Goal: Find specific page/section: Find specific page/section

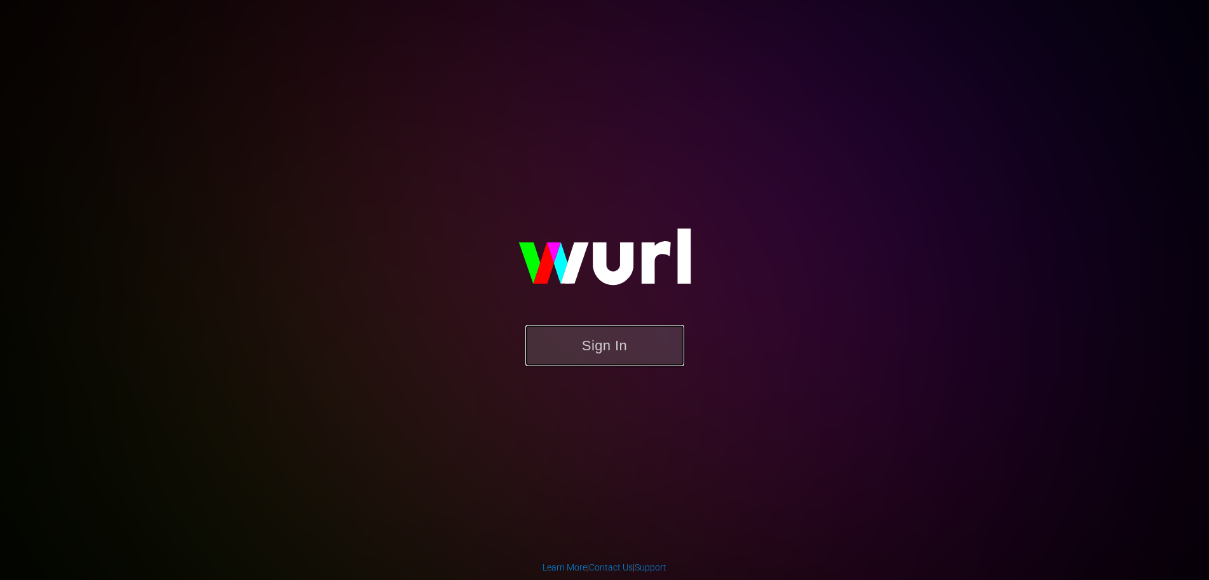
click at [613, 344] on button "Sign In" at bounding box center [604, 345] width 159 height 41
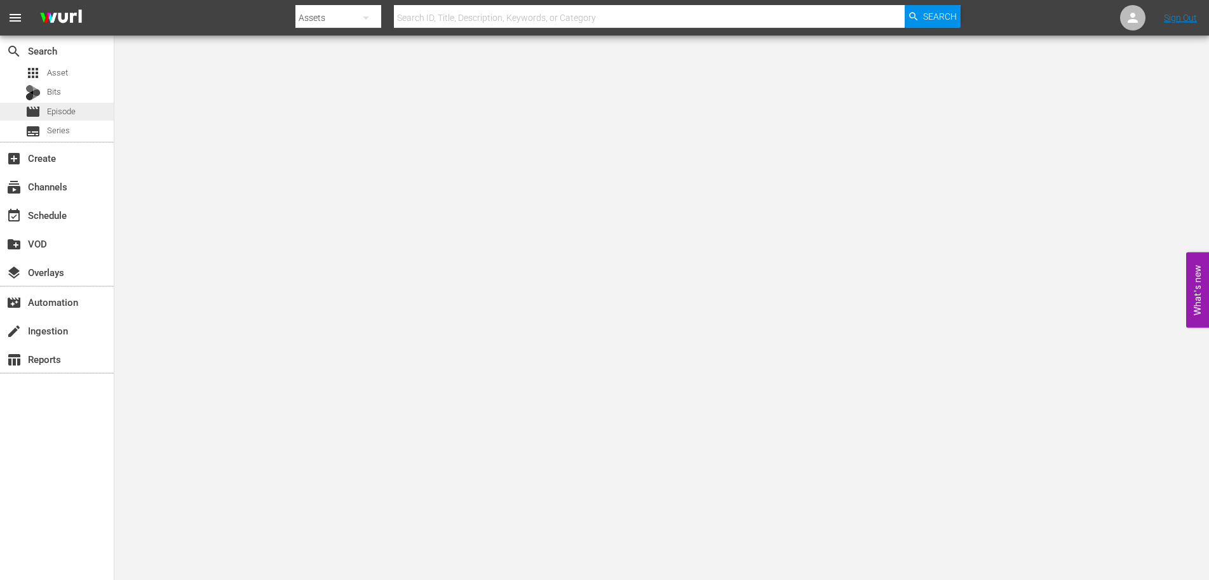
click at [60, 109] on span "Episode" at bounding box center [61, 111] width 29 height 13
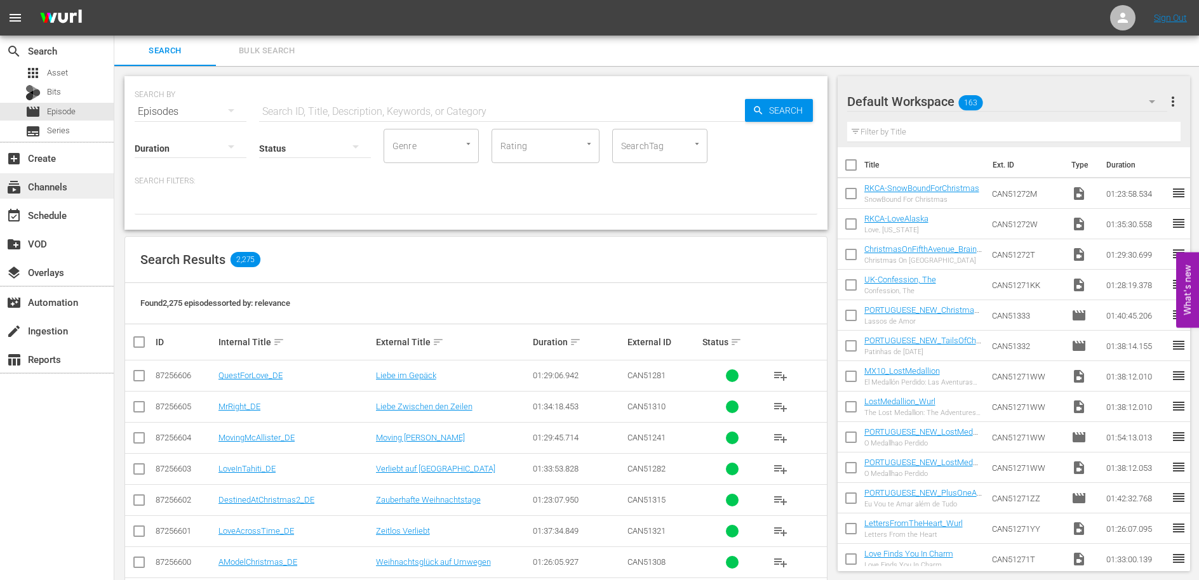
click at [39, 189] on div "subscriptions Channels" at bounding box center [35, 184] width 71 height 11
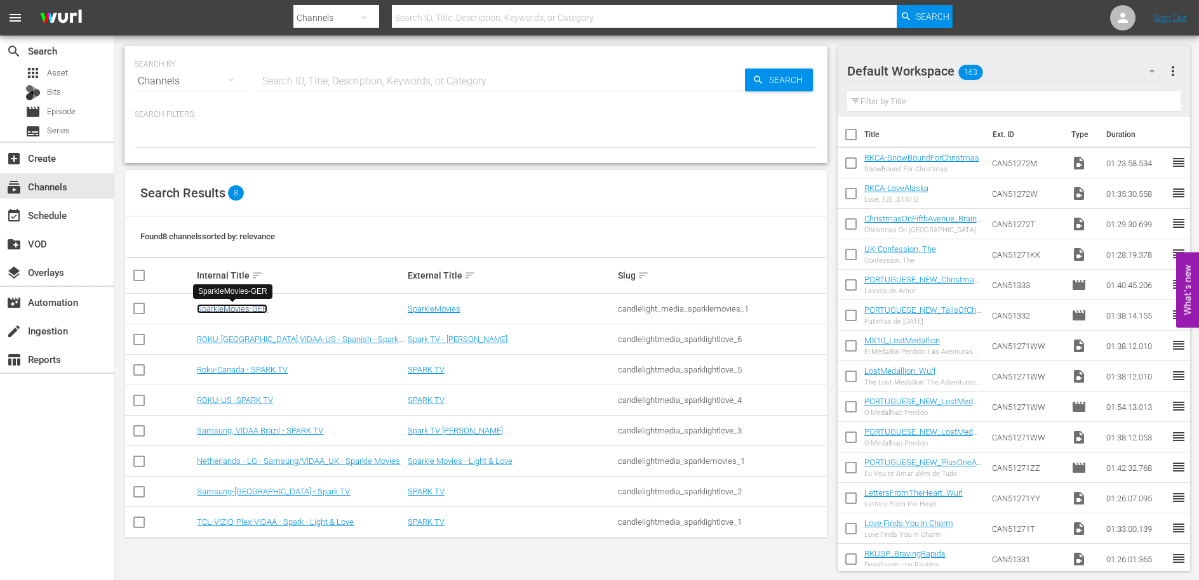
click at [242, 307] on link "SparkleMovies-GER" at bounding box center [232, 309] width 70 height 10
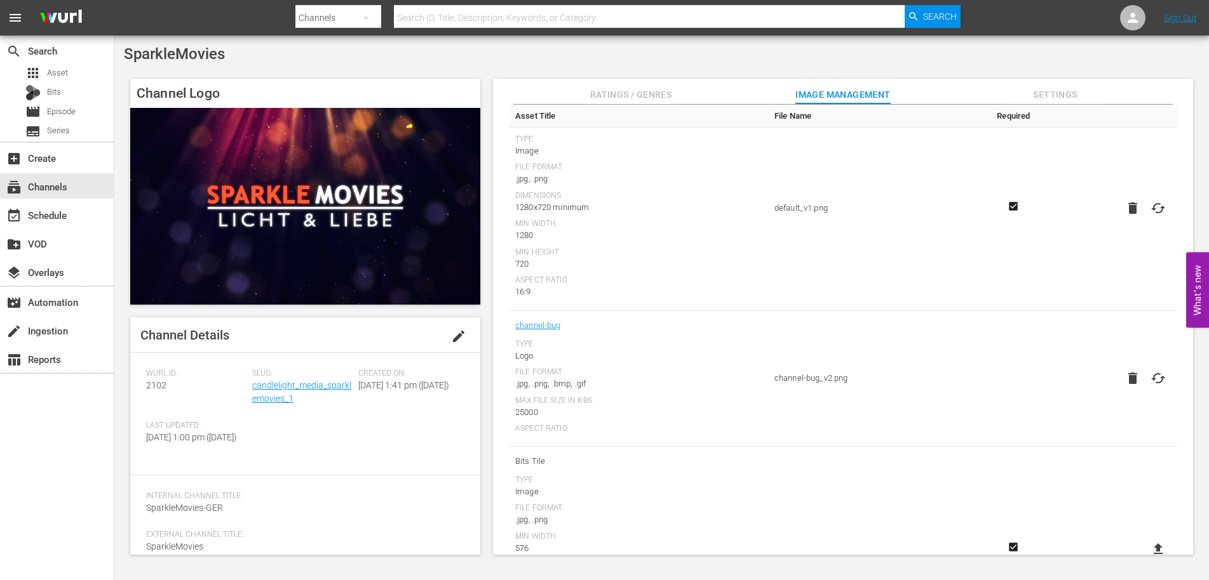
scroll to position [101, 0]
click at [1093, 97] on span "Settings" at bounding box center [1054, 95] width 95 height 16
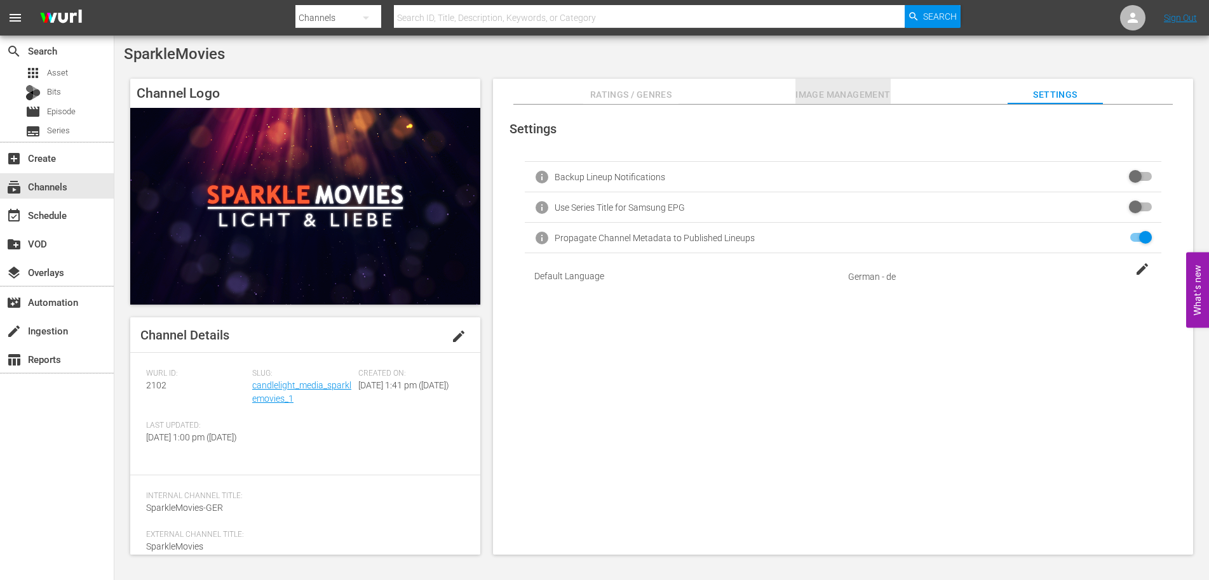
click at [876, 95] on span "Image Management" at bounding box center [842, 95] width 95 height 16
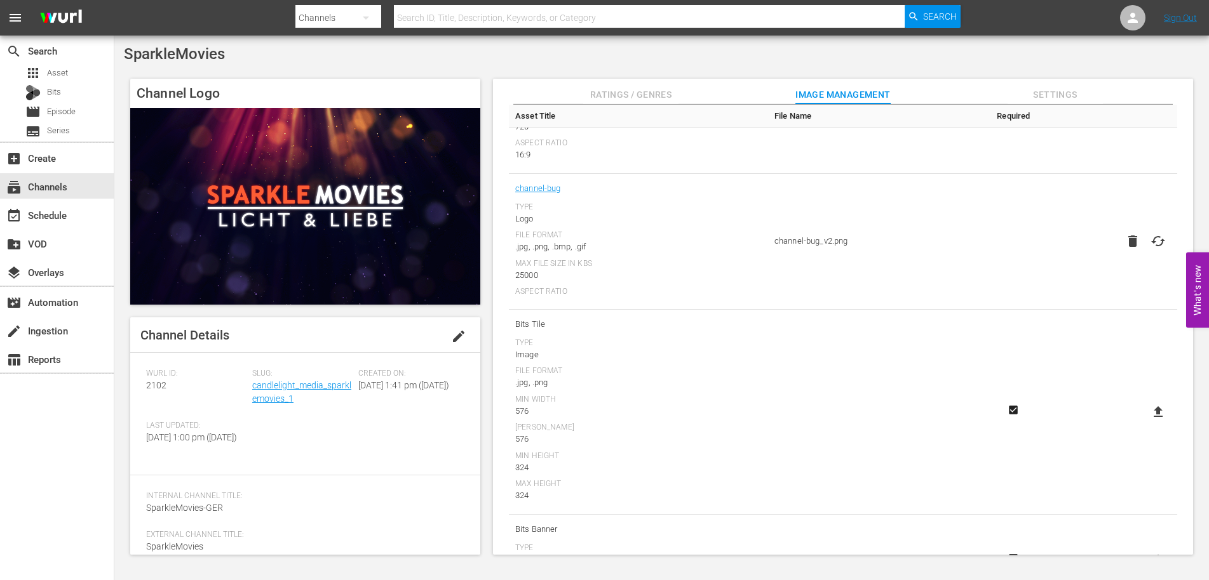
scroll to position [236, 0]
